Goal: Find specific page/section: Find specific page/section

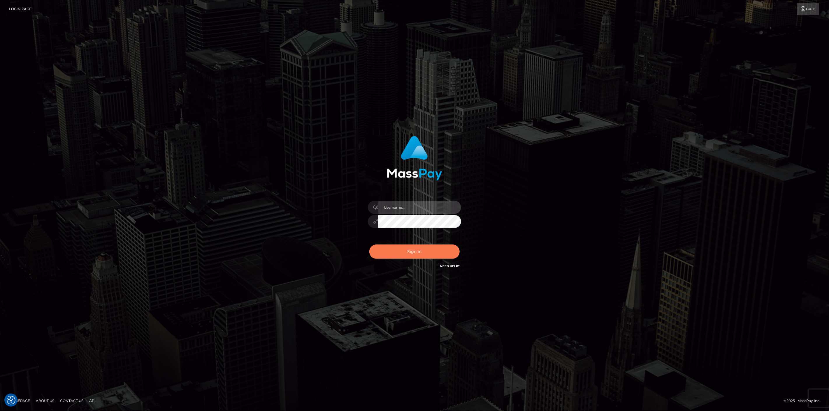
type input "scott.cm"
click at [414, 254] on button "Sign in" at bounding box center [414, 252] width 90 height 14
type input "scott.cm"
click at [414, 253] on button "Sign in" at bounding box center [414, 252] width 90 height 14
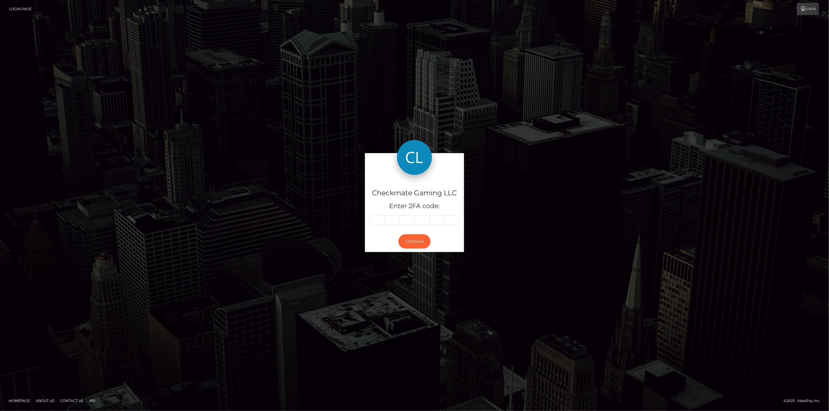
click at [378, 220] on input "text" at bounding box center [376, 220] width 15 height 10
type input "9"
type input "6"
type input "3"
type input "7"
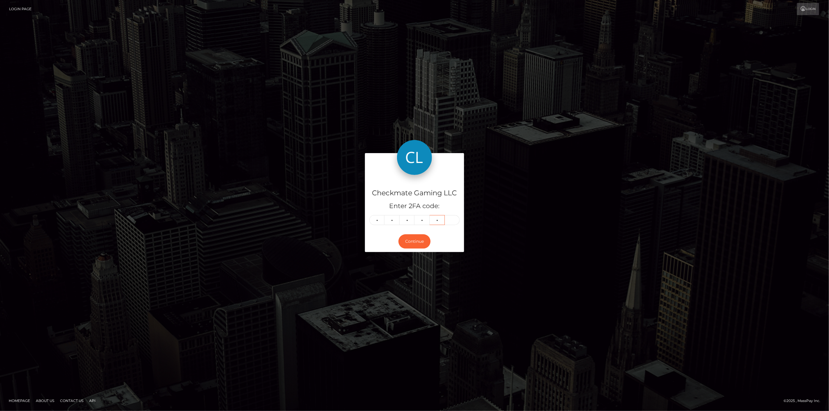
type input "5"
type input "4"
click at [412, 246] on button "Continue" at bounding box center [414, 242] width 32 height 14
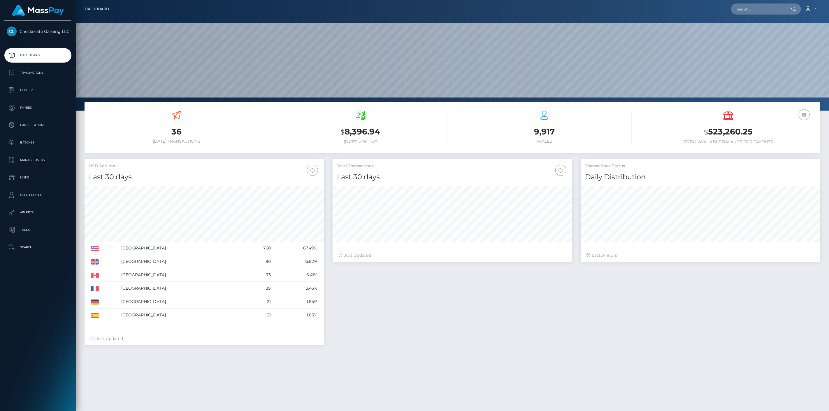
scroll to position [103, 240]
click at [34, 105] on p "Payees" at bounding box center [38, 107] width 62 height 9
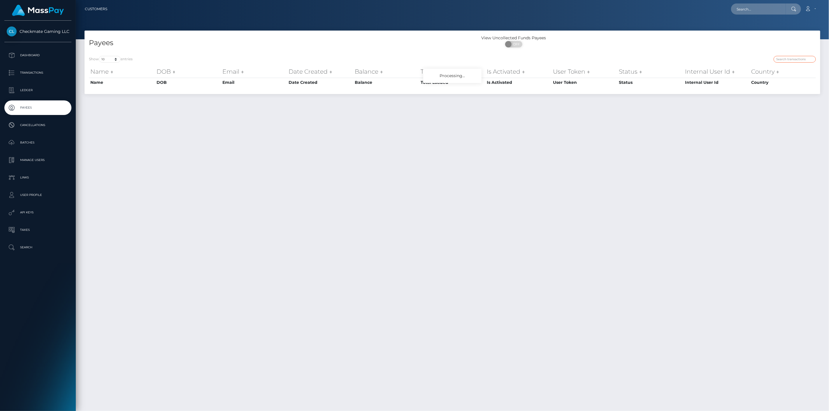
click at [801, 61] on input "search" at bounding box center [794, 59] width 42 height 7
paste input "29285"
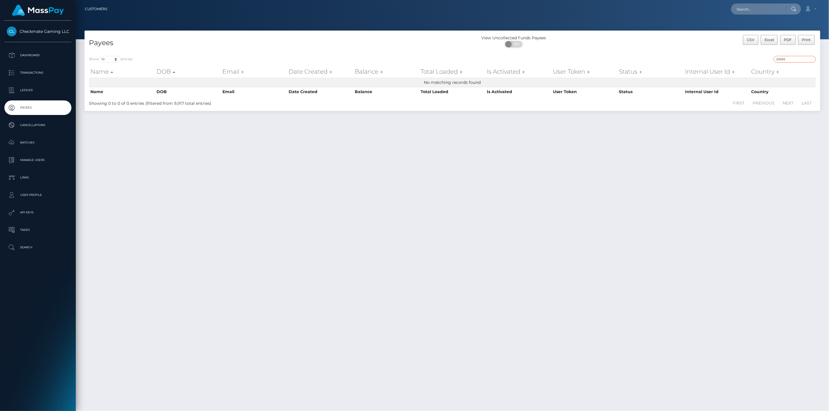
type input "29285"
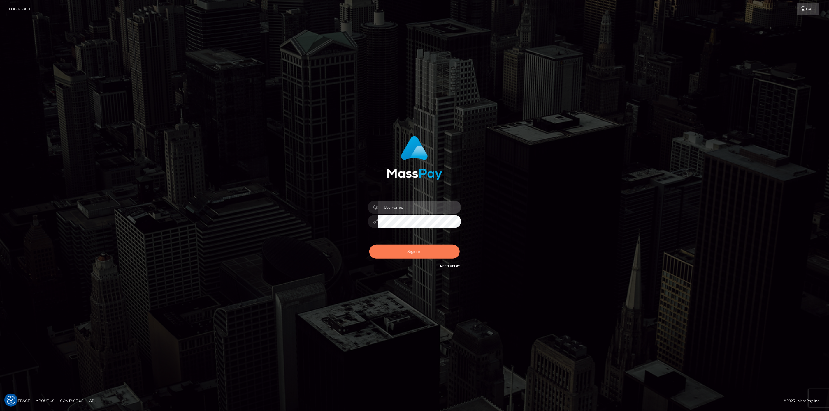
type input "[DOMAIN_NAME]"
click at [415, 247] on button "Sign in" at bounding box center [414, 252] width 90 height 14
type input "scott.cm"
click at [401, 251] on button "Sign in" at bounding box center [414, 252] width 90 height 14
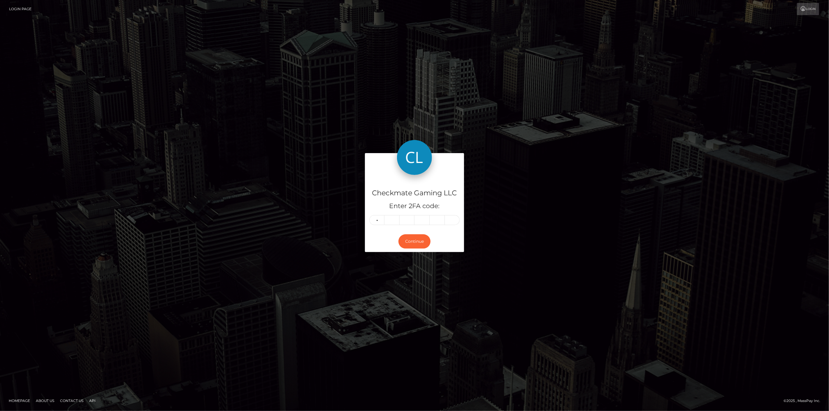
type input "6"
type input "5"
type input "4"
type input "9"
type input "7"
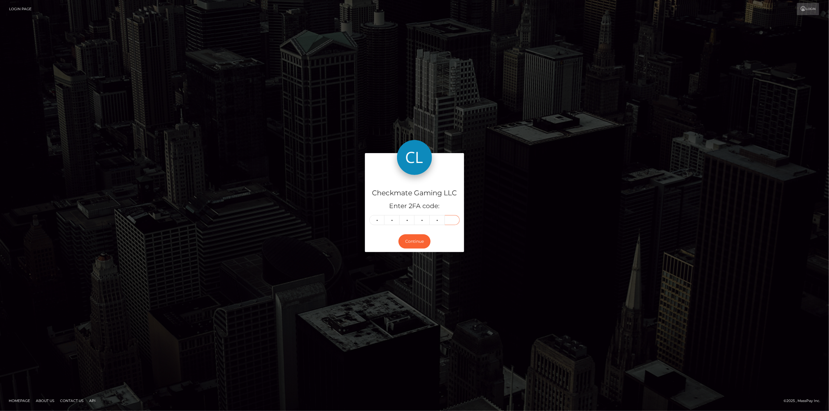
type input "4"
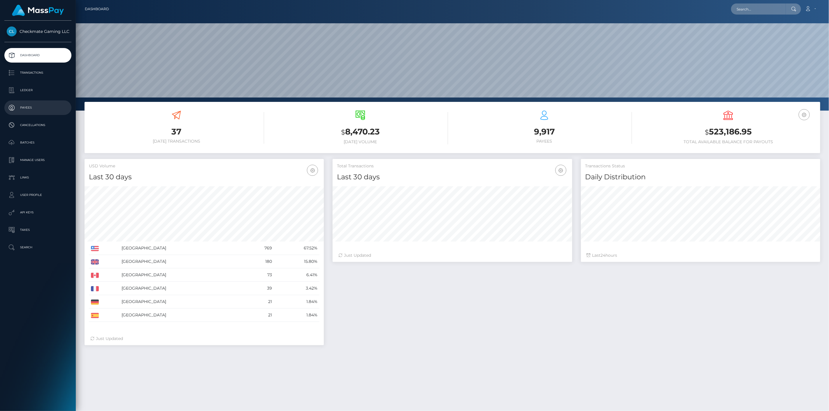
scroll to position [103, 240]
click at [29, 104] on p "Payees" at bounding box center [38, 107] width 62 height 9
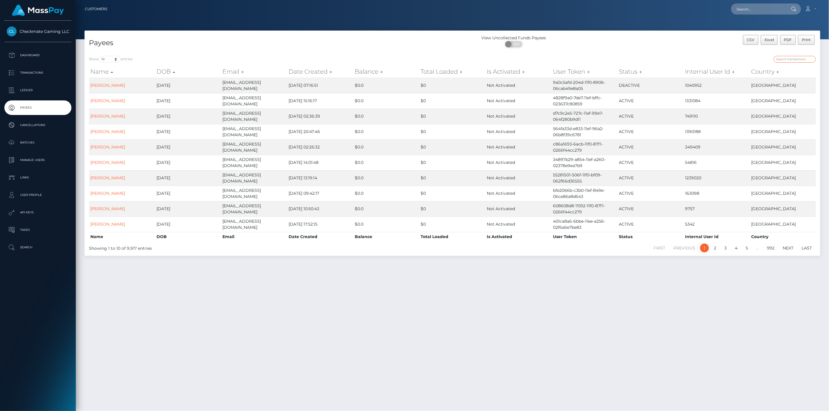
click at [799, 60] on input "search" at bounding box center [794, 59] width 42 height 7
paste input "1363297"
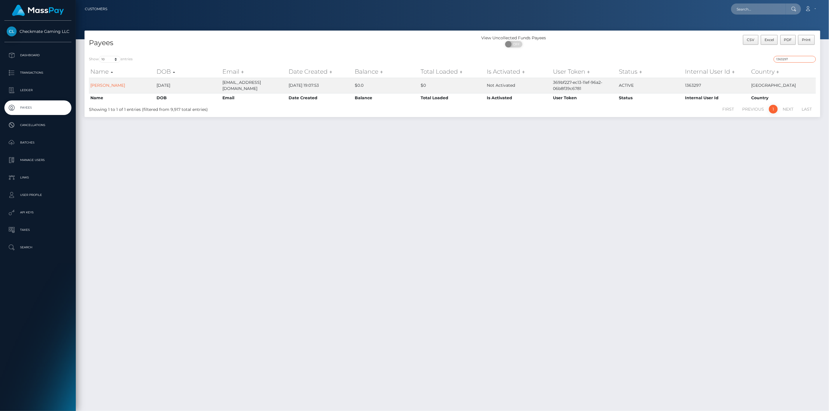
type input "1363297"
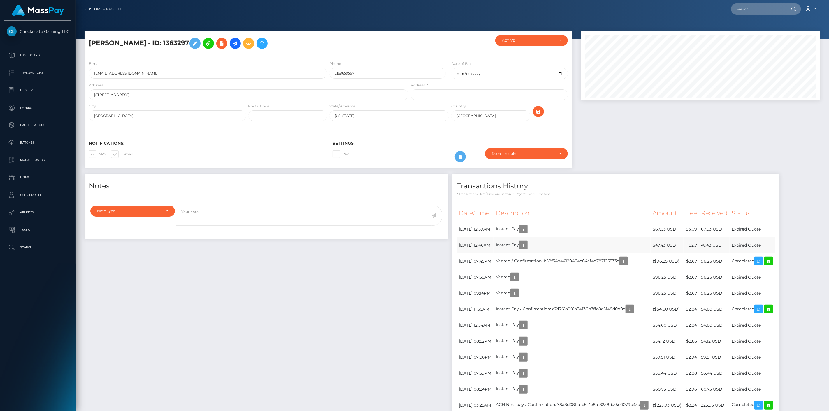
scroll to position [70, 240]
